Goal: Information Seeking & Learning: Learn about a topic

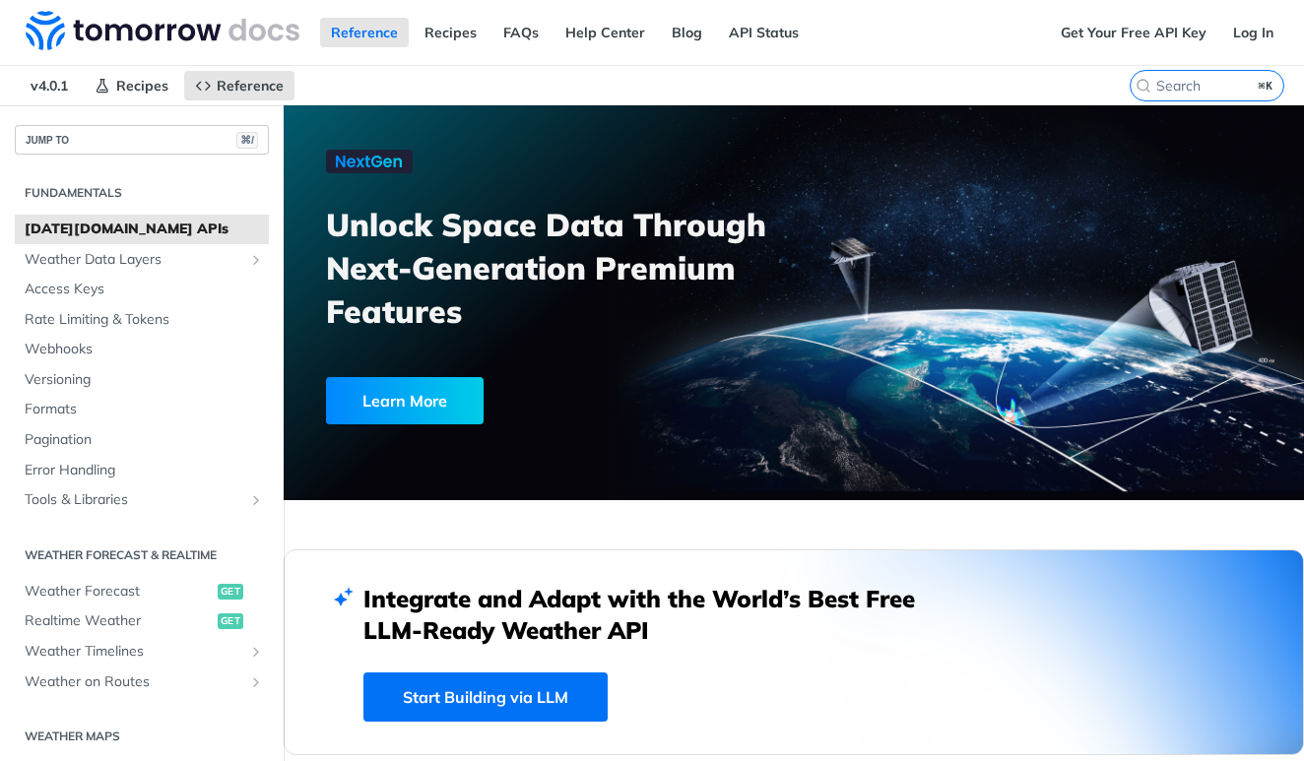
click at [125, 148] on button "JUMP TO ⌘/" at bounding box center [142, 140] width 254 height 30
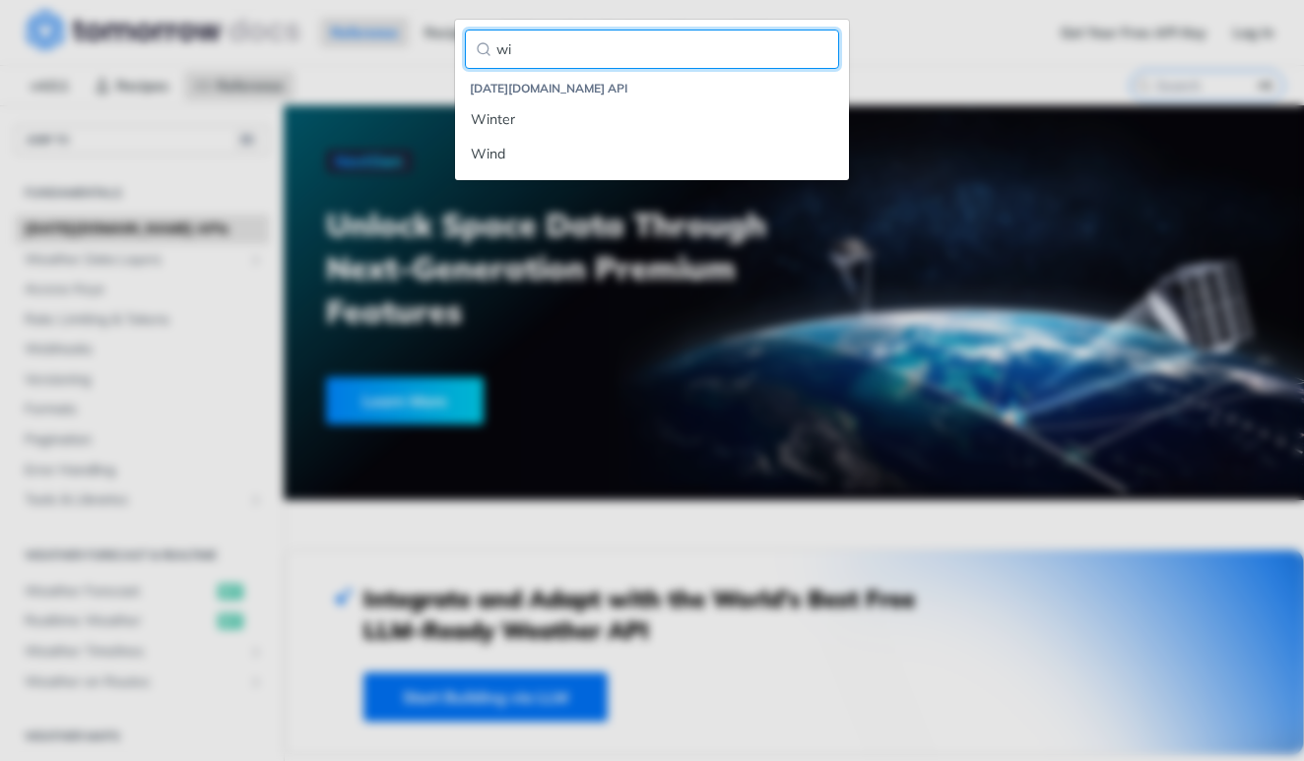
type input "w"
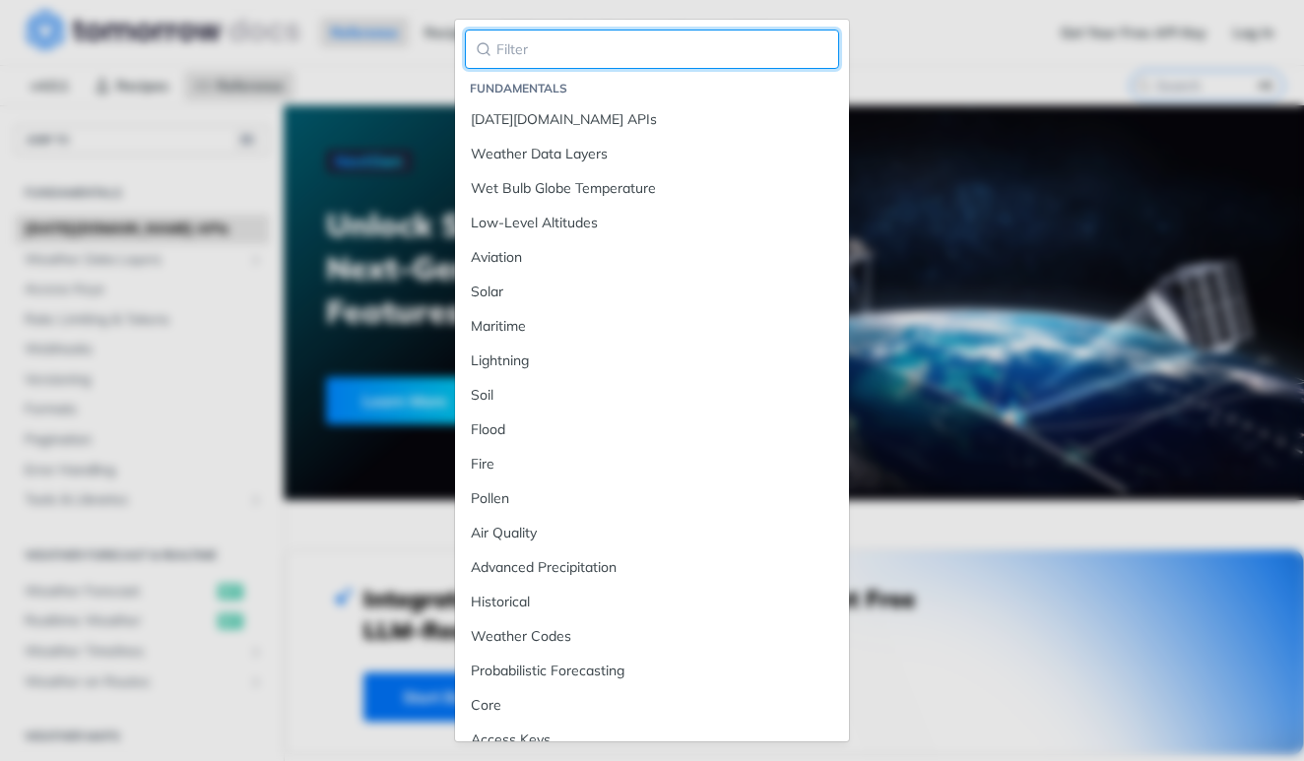
type input "x"
paste input "WindSpeedMeters80"
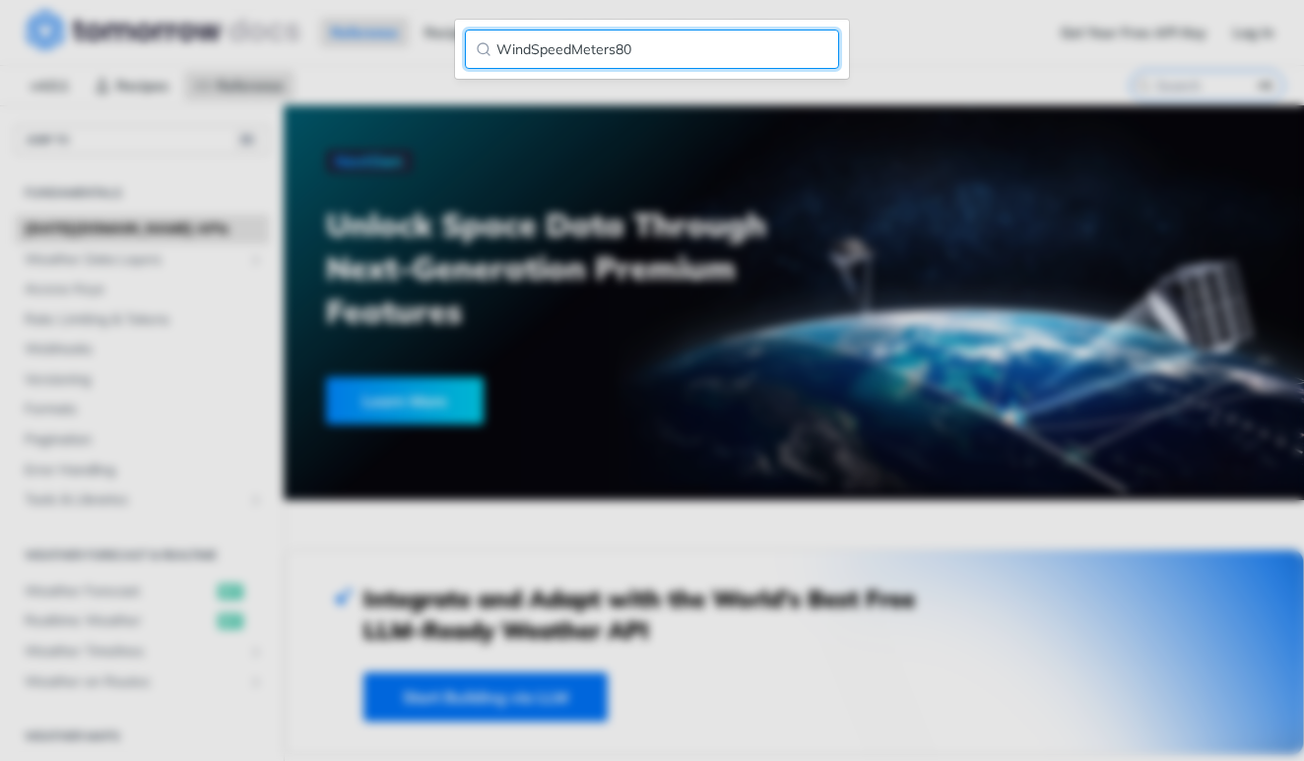
type input "WindSpeedMeters80"
click at [806, 50] on input "WindSpeedMeters80" at bounding box center [652, 49] width 374 height 39
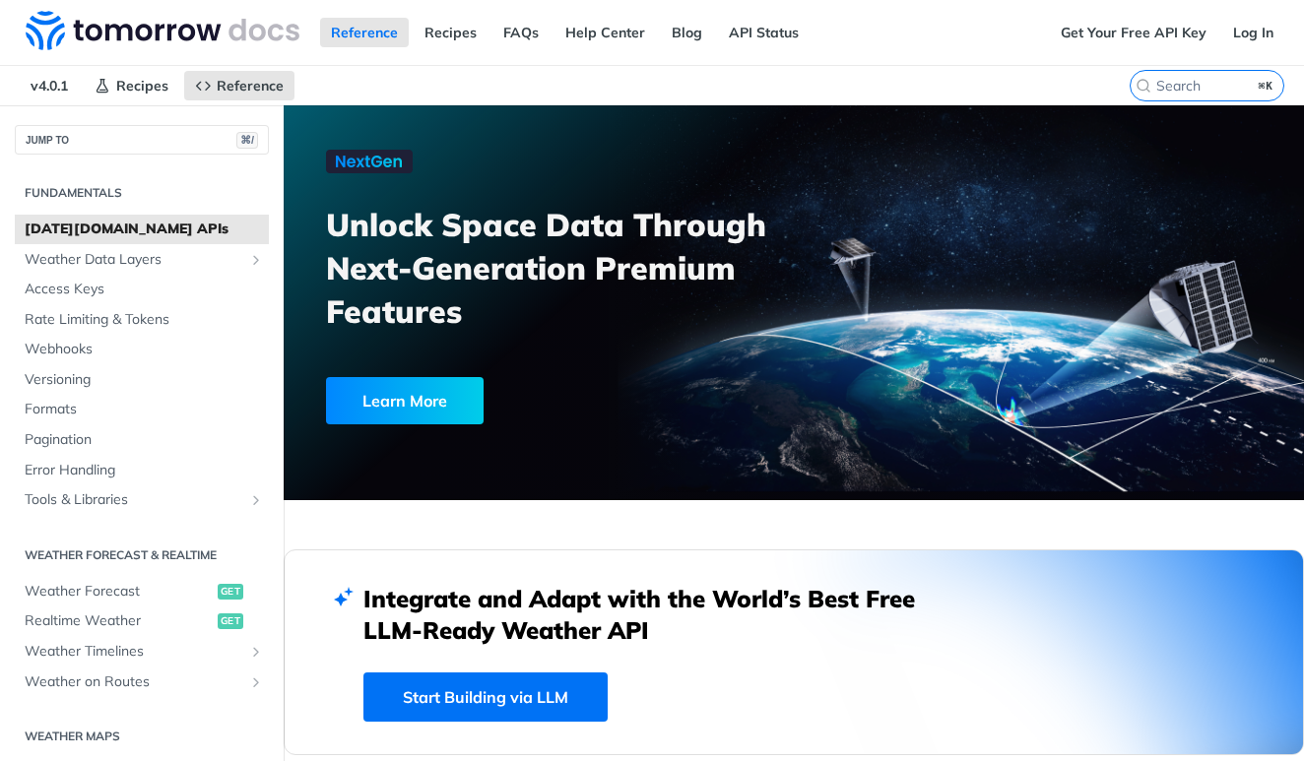
click at [1003, 79] on div "Jump to Content Reference Recipes FAQs Help Center Blog API Status Recipes Refe…" at bounding box center [652, 380] width 1304 height 761
click at [1178, 79] on input "⌘K" at bounding box center [1182, 86] width 201 height 18
paste input "WindSpeedMeters80"
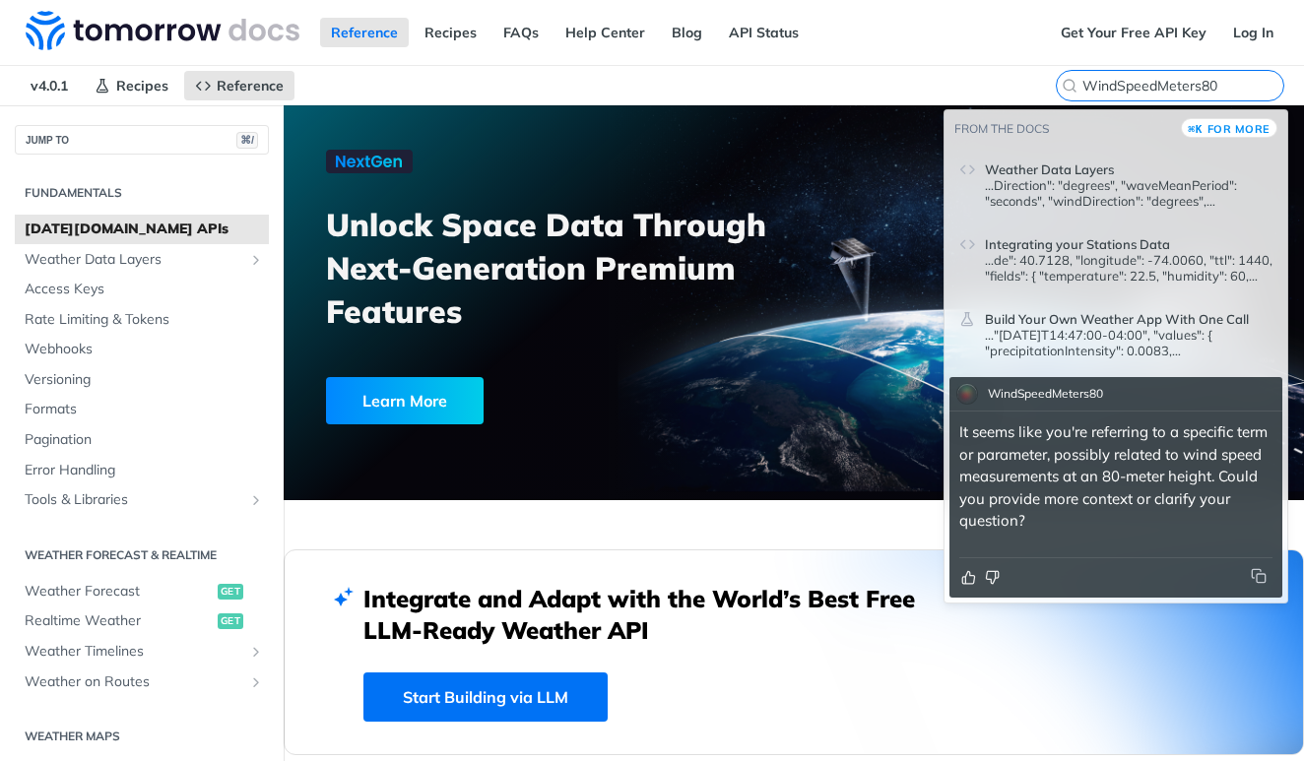
type input "WindSpeedMeters80"
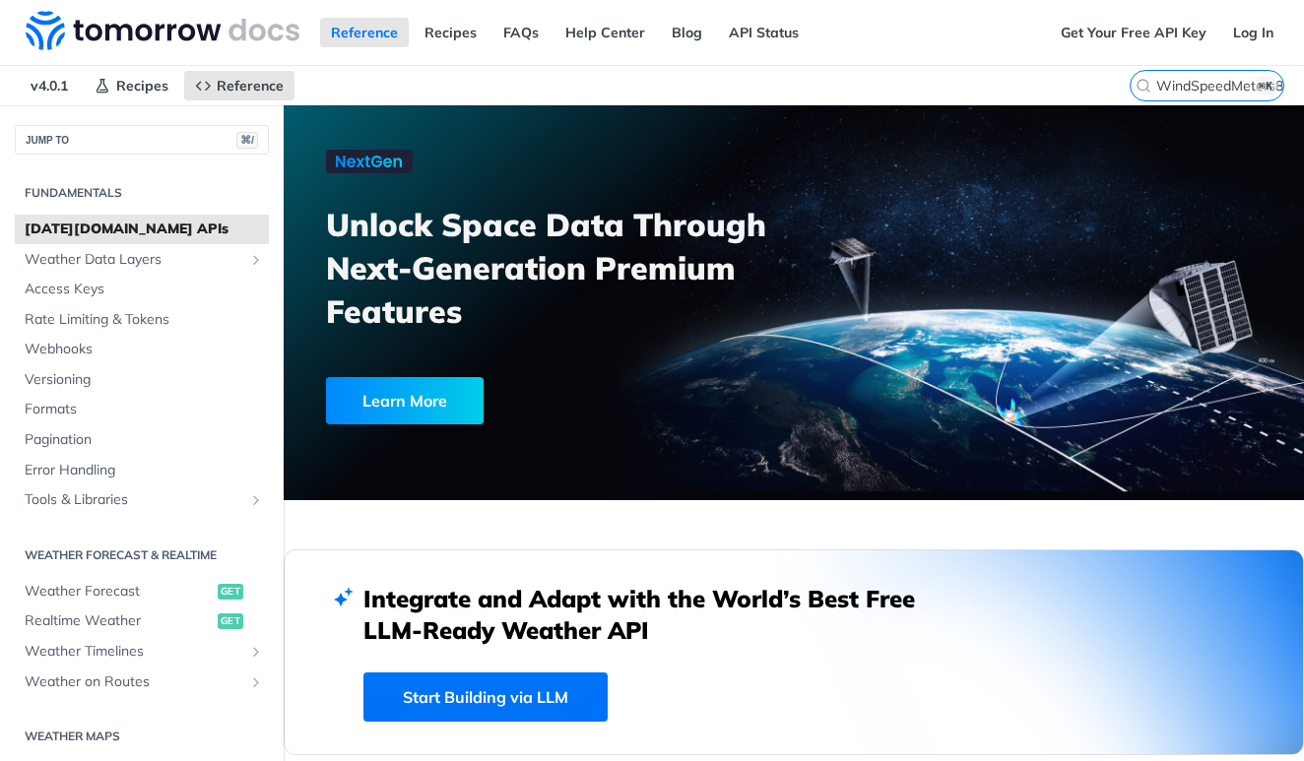
click at [948, 42] on div "Reference Recipes FAQs Help Center Blog API Status" at bounding box center [525, 32] width 1050 height 65
click at [148, 256] on span "Weather Data Layers" at bounding box center [134, 260] width 219 height 20
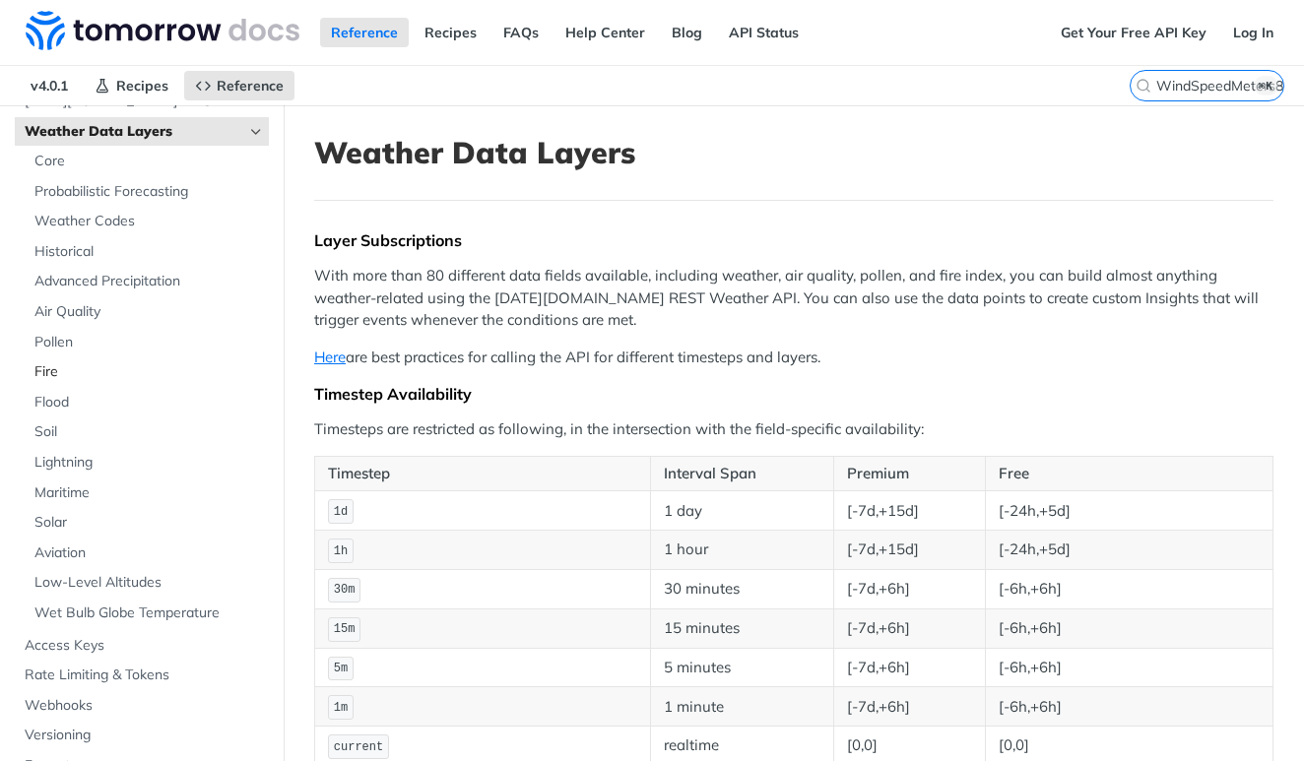
scroll to position [130, 0]
click at [77, 571] on span "Low-Level Altitudes" at bounding box center [148, 581] width 229 height 20
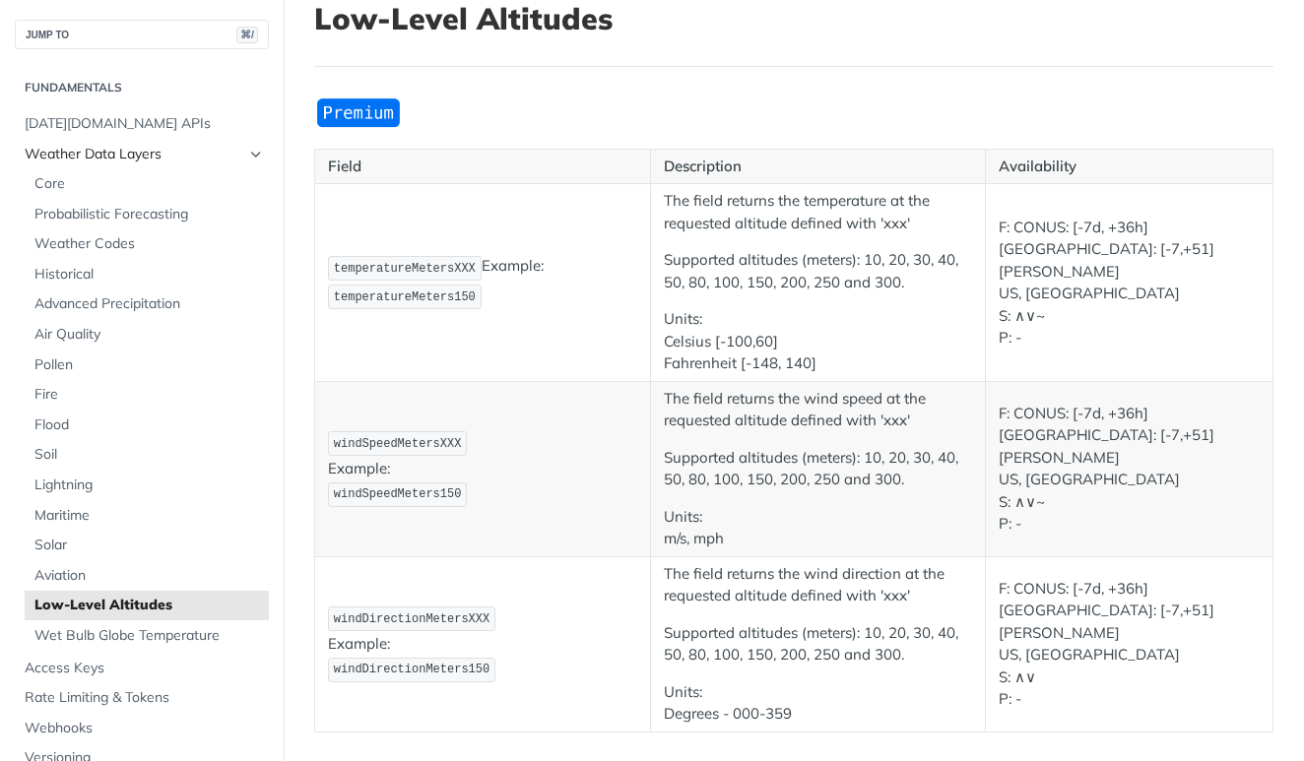
click at [83, 152] on span "Weather Data Layers" at bounding box center [134, 155] width 219 height 20
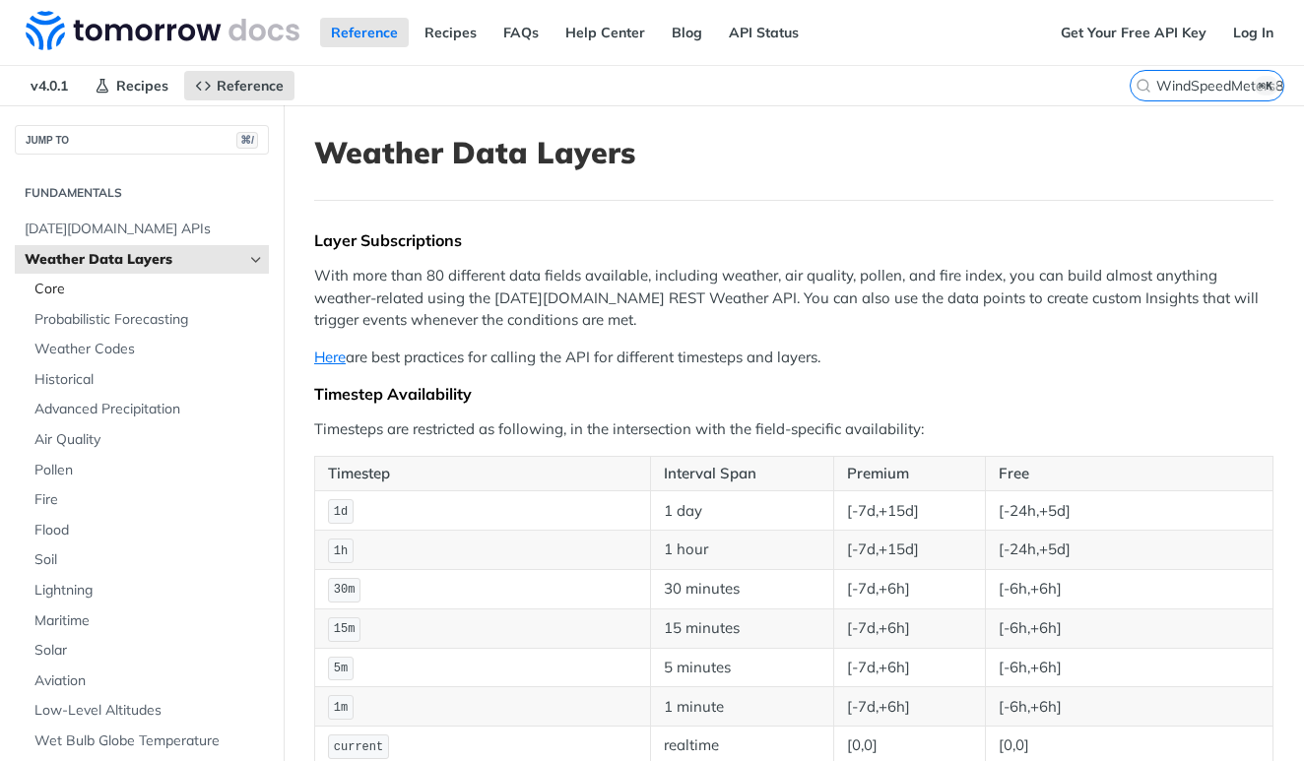
click at [88, 287] on span "Core" at bounding box center [148, 290] width 229 height 20
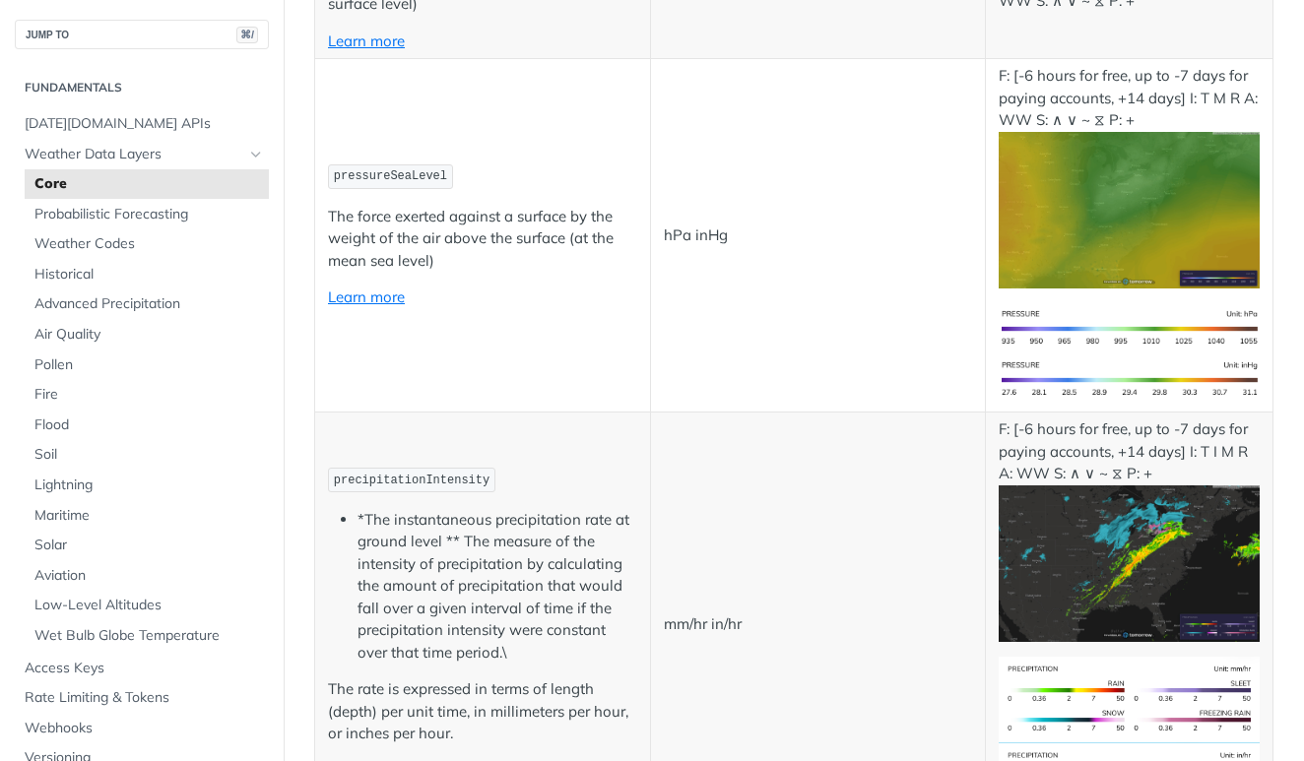
scroll to position [1601, 0]
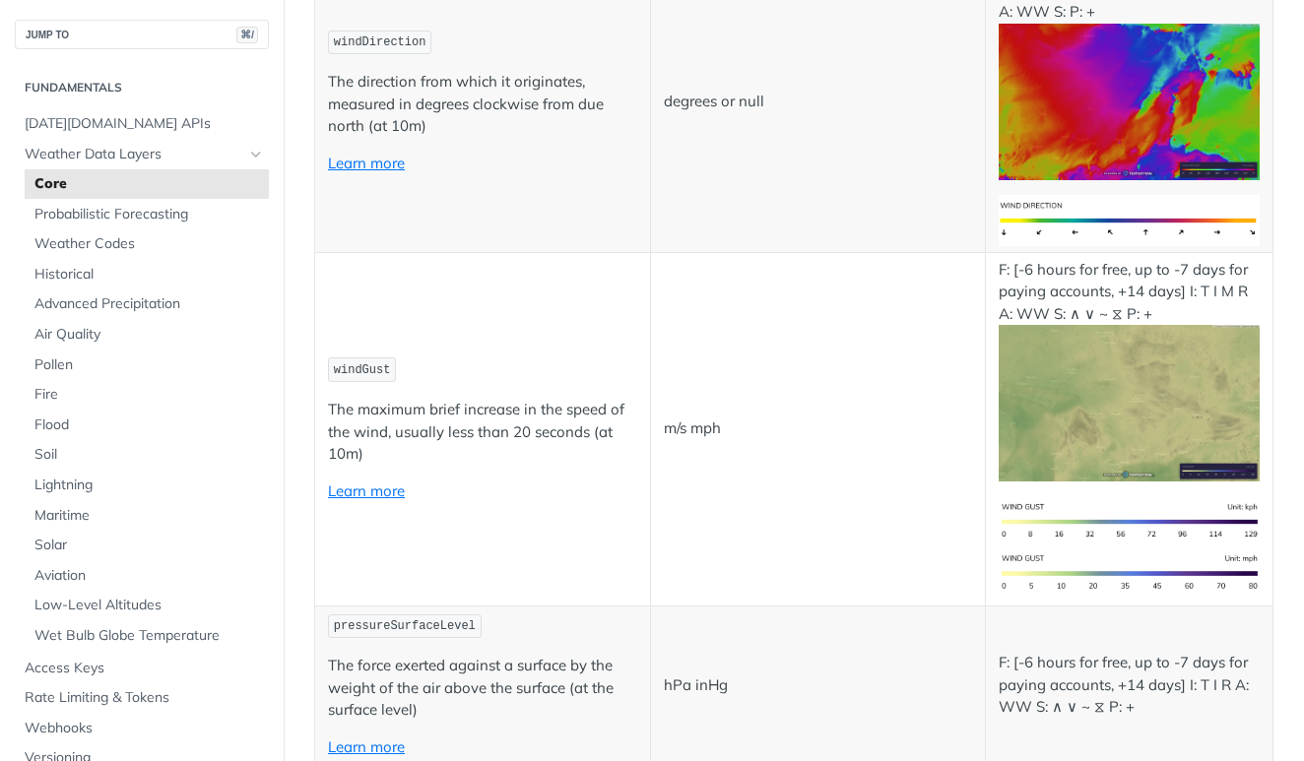
scroll to position [1282, 0]
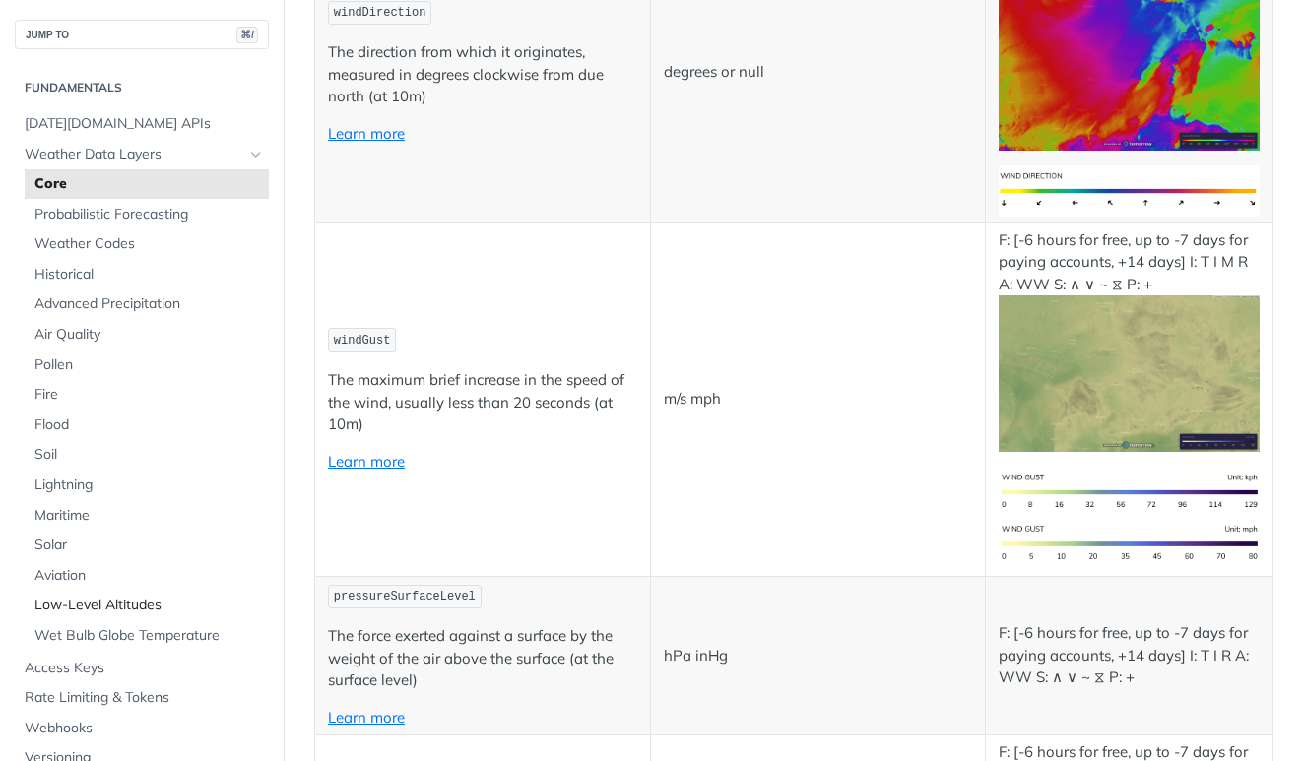
click at [90, 598] on span "Low-Level Altitudes" at bounding box center [148, 606] width 229 height 20
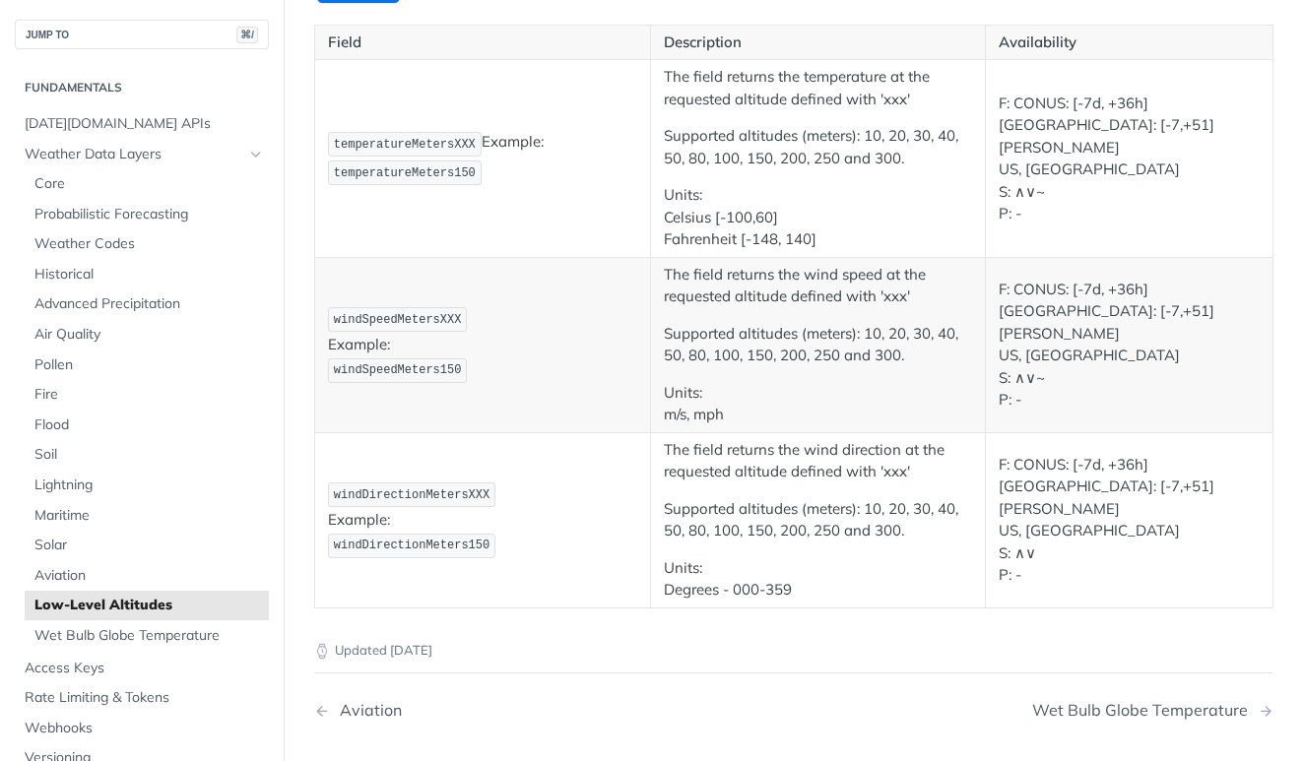
scroll to position [245, 0]
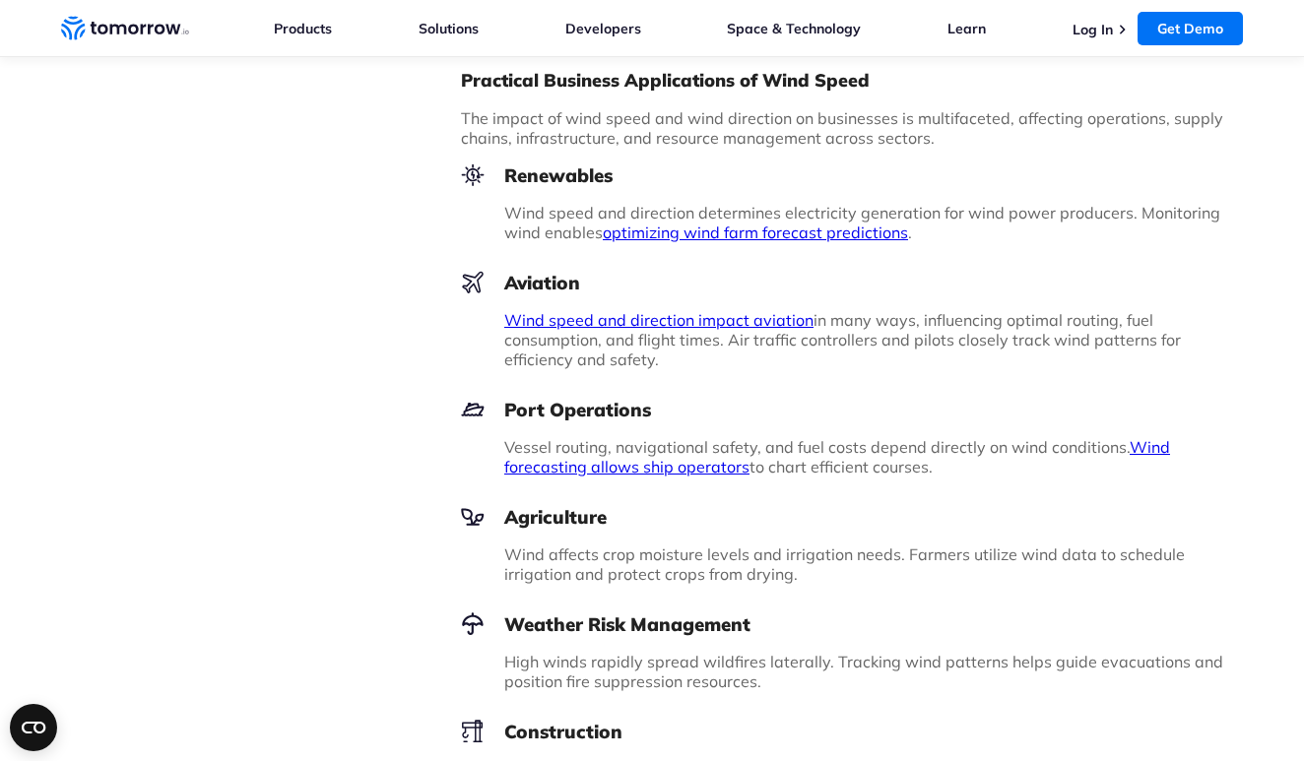
scroll to position [1843, 0]
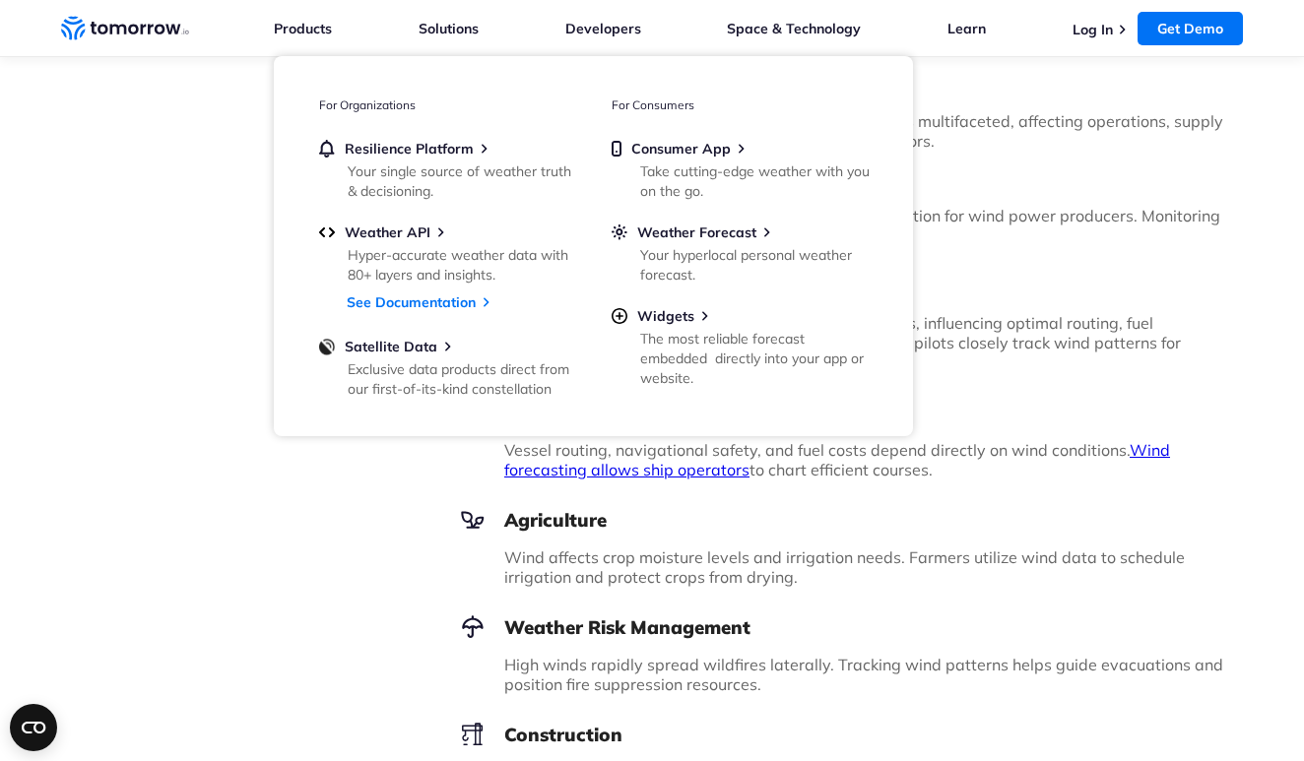
click at [289, 2] on li "Products Products For Organizations Resilience Platform Your single source of w…" at bounding box center [303, 28] width 58 height 56
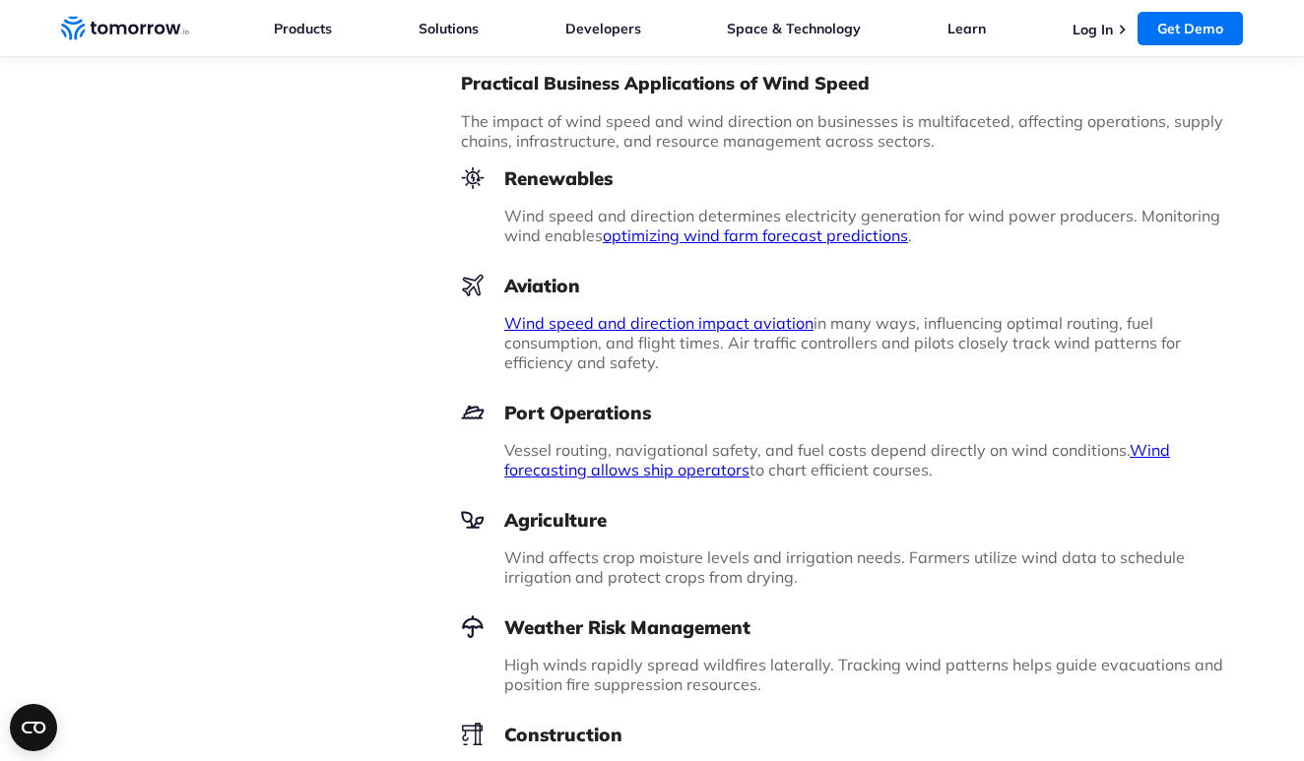
click at [482, 234] on div "Renewables Wind speed and direction determines electricity generation for wind …" at bounding box center [852, 205] width 782 height 79
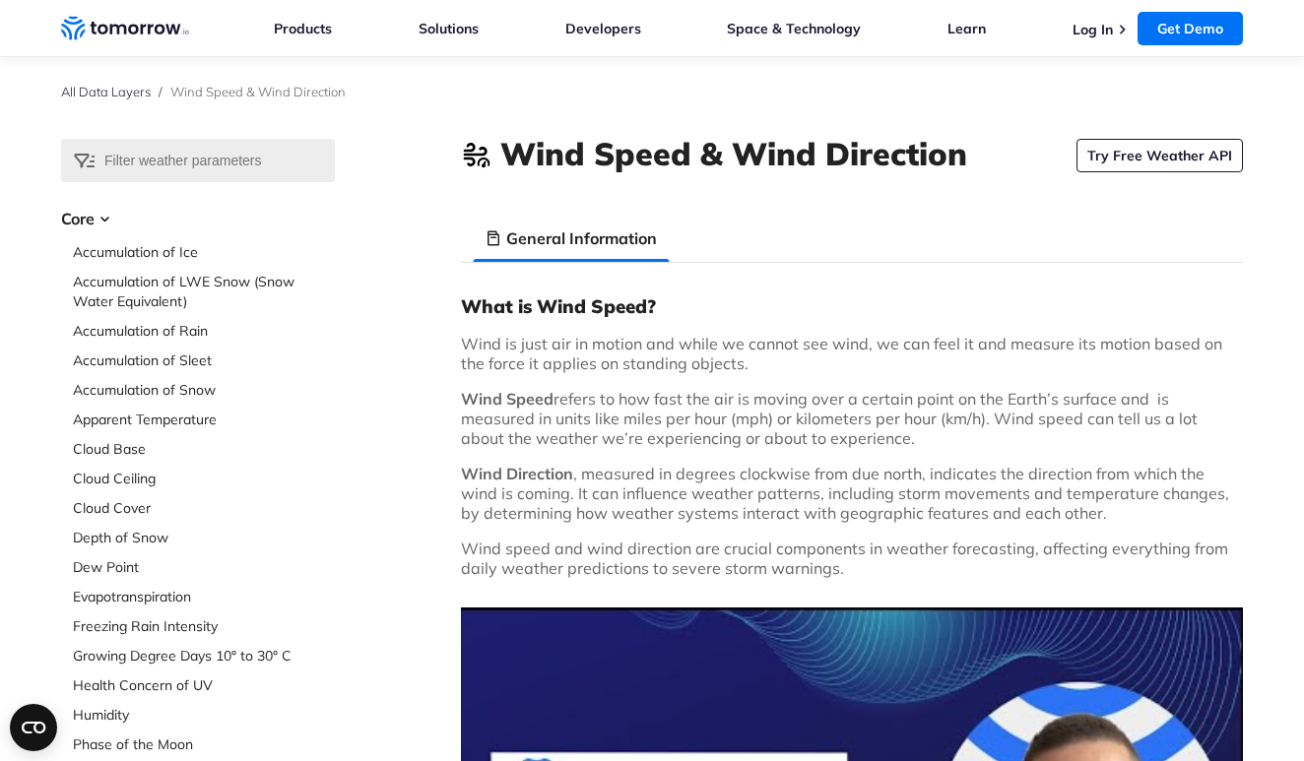
scroll to position [-2, 0]
